Goal: Information Seeking & Learning: Find contact information

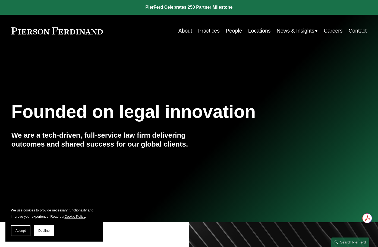
click at [226, 26] on link "People" at bounding box center [234, 31] width 16 height 11
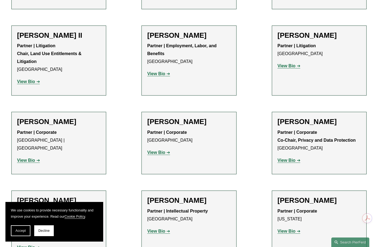
scroll to position [679, 0]
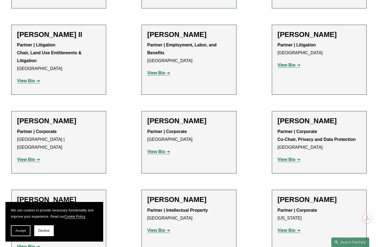
click at [295, 63] on link "View Bio" at bounding box center [288, 65] width 23 height 5
